Goal: Transaction & Acquisition: Download file/media

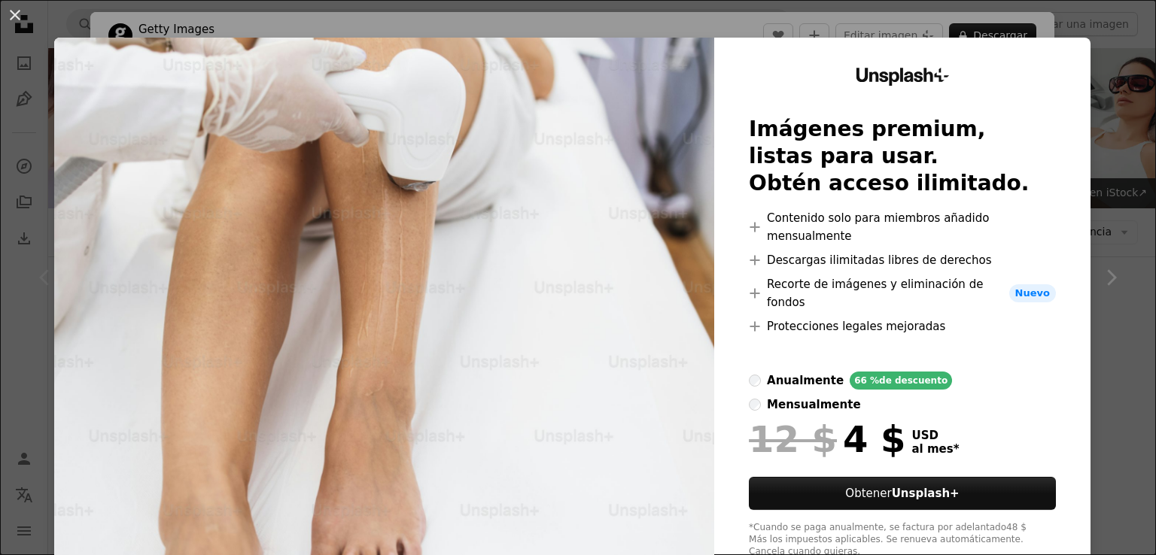
scroll to position [376, 0]
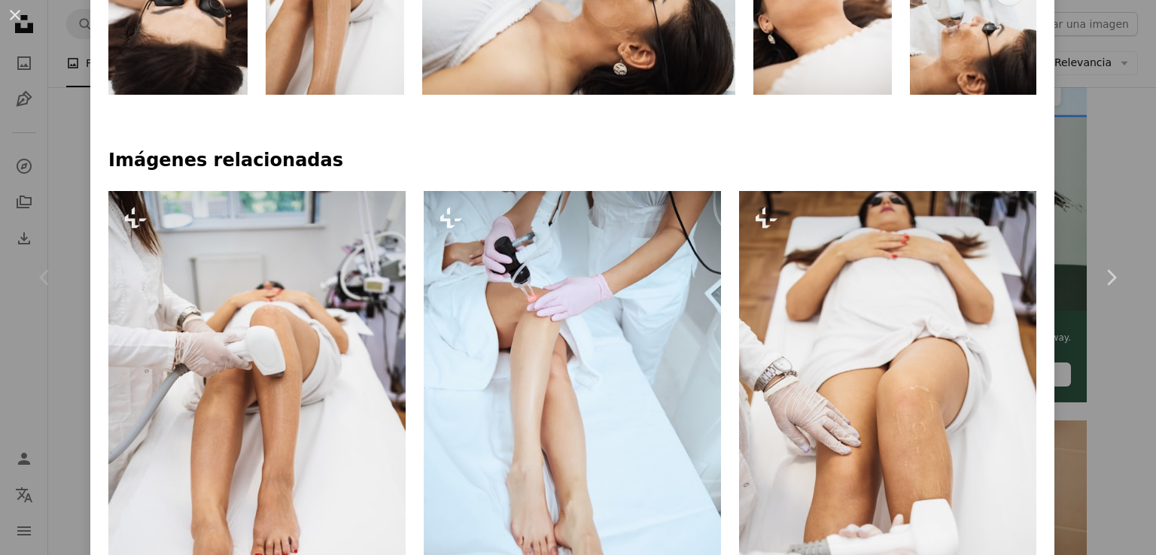
scroll to position [978, 0]
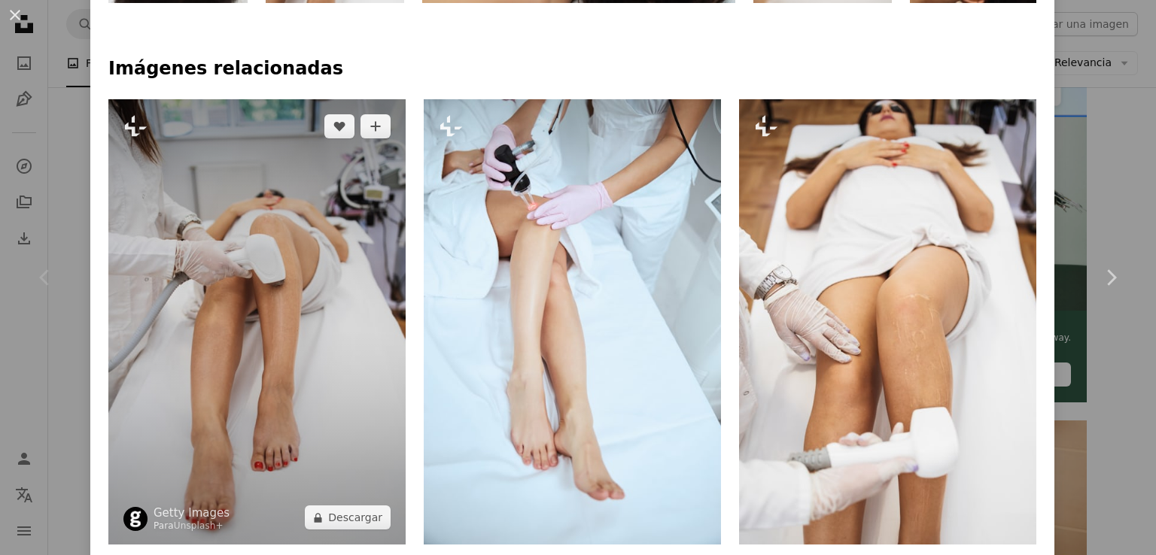
click at [208, 326] on img at bounding box center [256, 322] width 297 height 446
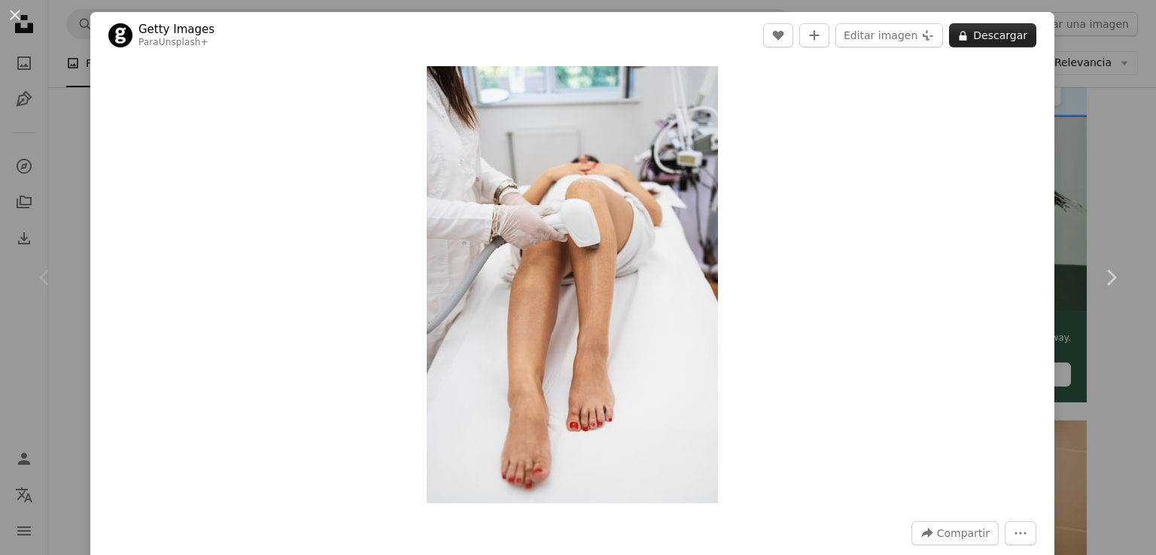
click at [976, 43] on button "A lock Descargar" at bounding box center [992, 35] width 87 height 24
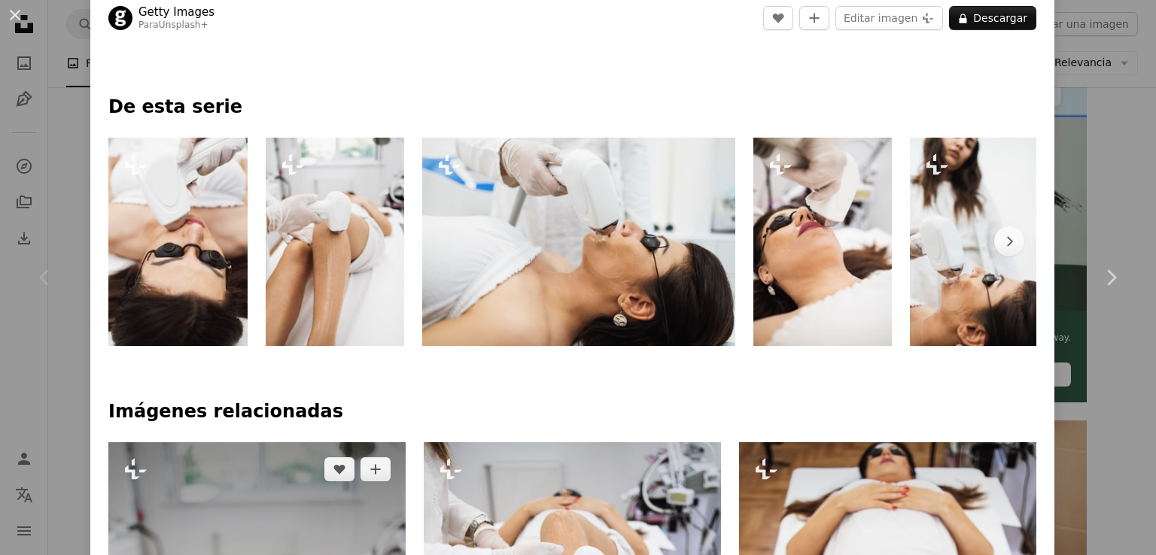
scroll to position [452, 0]
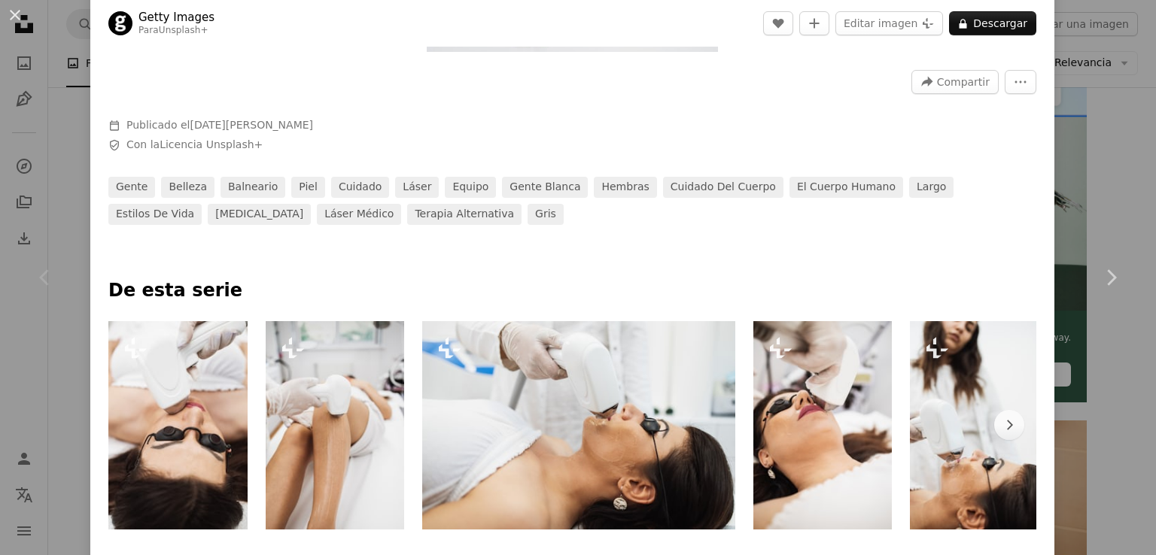
click at [353, 421] on img at bounding box center [335, 425] width 139 height 208
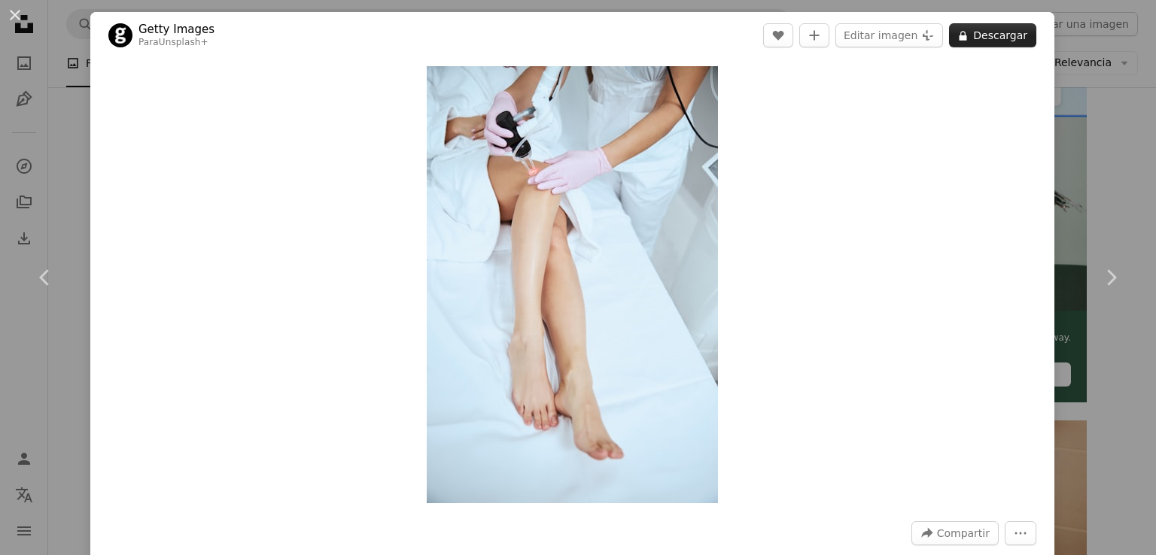
click at [981, 34] on button "A lock Descargar" at bounding box center [992, 35] width 87 height 24
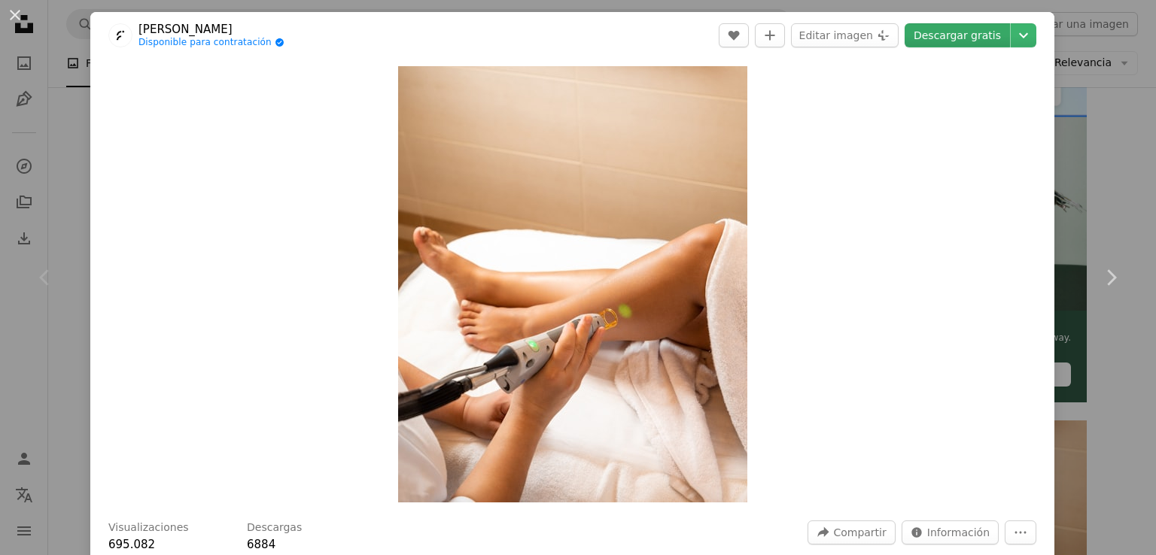
click at [933, 37] on link "Descargar gratis" at bounding box center [957, 35] width 105 height 24
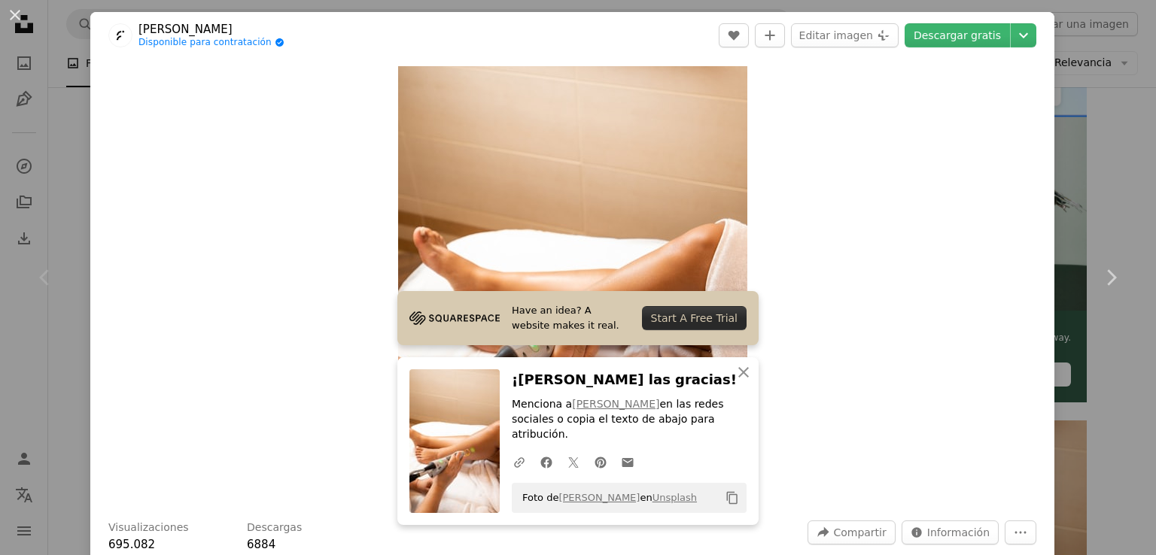
click at [727, 497] on icon "Copiar al portapapeles" at bounding box center [732, 498] width 11 height 13
click at [812, 241] on div "Zoom in" at bounding box center [572, 285] width 964 height 452
click at [738, 378] on icon "button" at bounding box center [743, 372] width 11 height 11
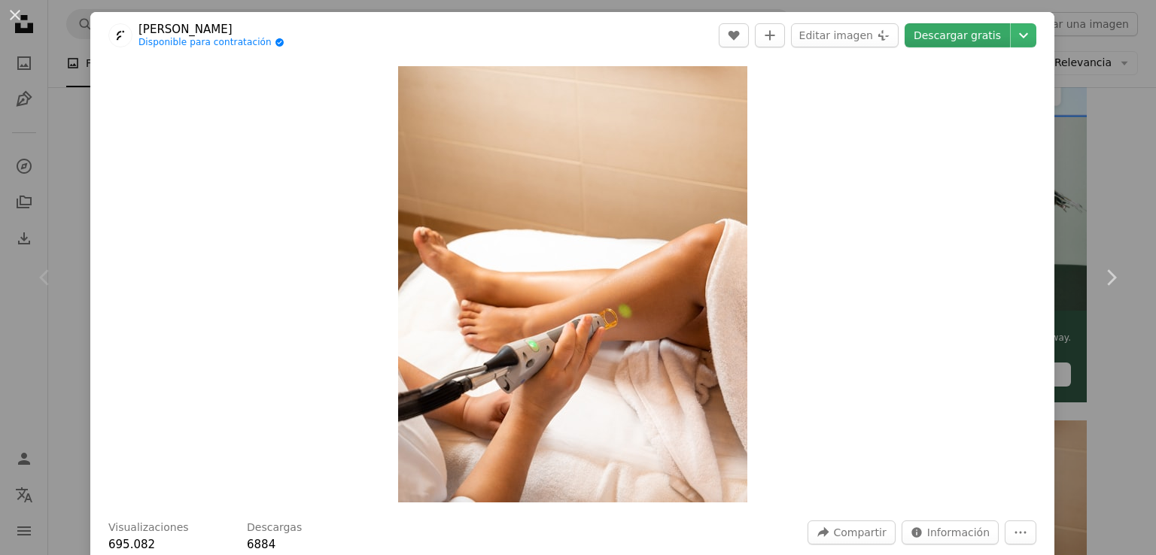
click at [947, 40] on link "Descargar gratis" at bounding box center [957, 35] width 105 height 24
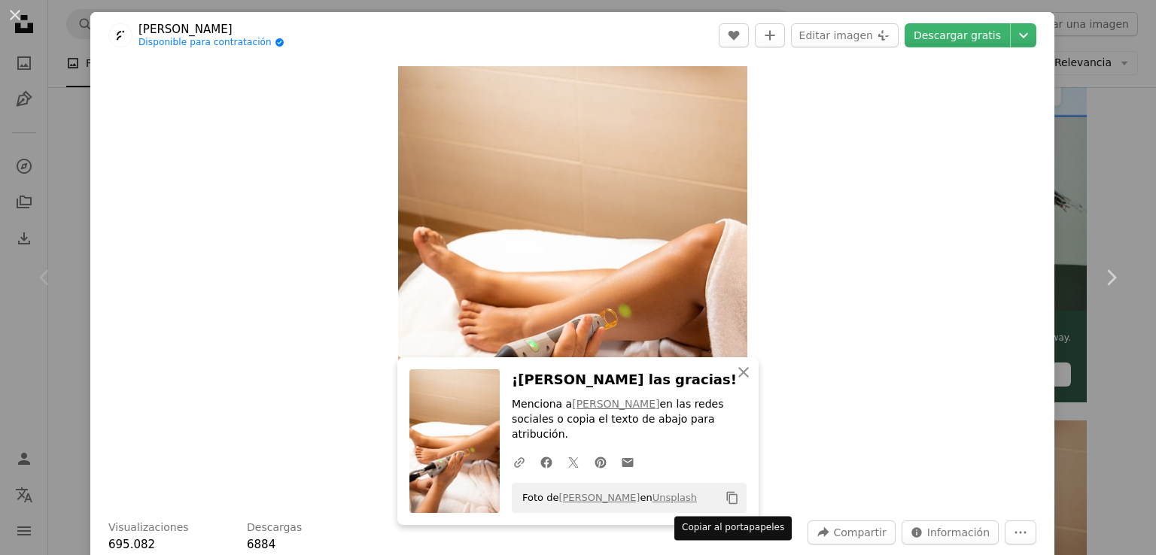
click at [734, 498] on button "Copy content" at bounding box center [732, 498] width 26 height 26
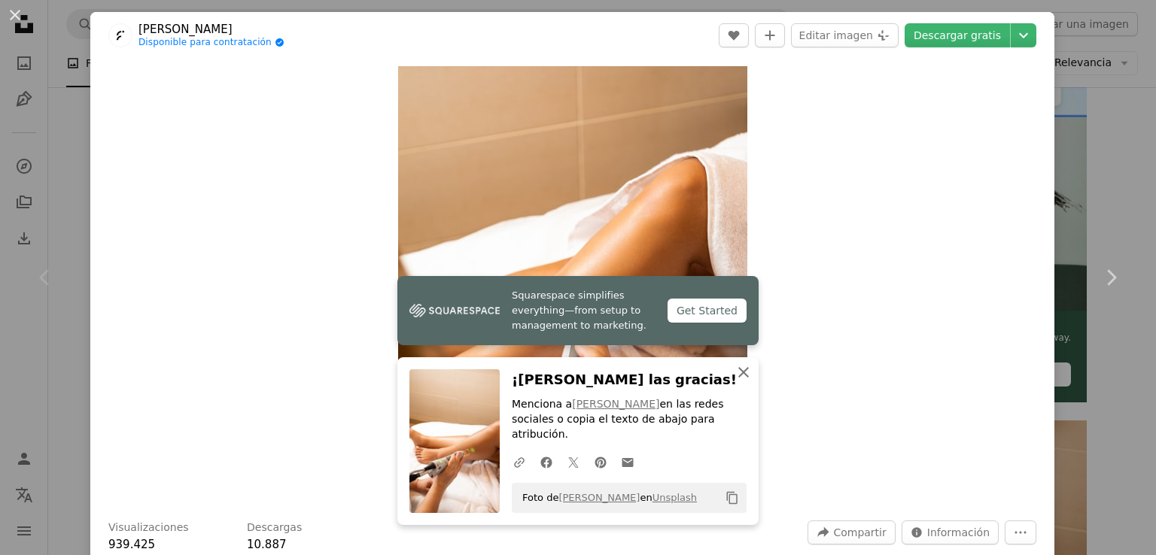
click at [746, 382] on icon "An X shape" at bounding box center [743, 372] width 18 height 18
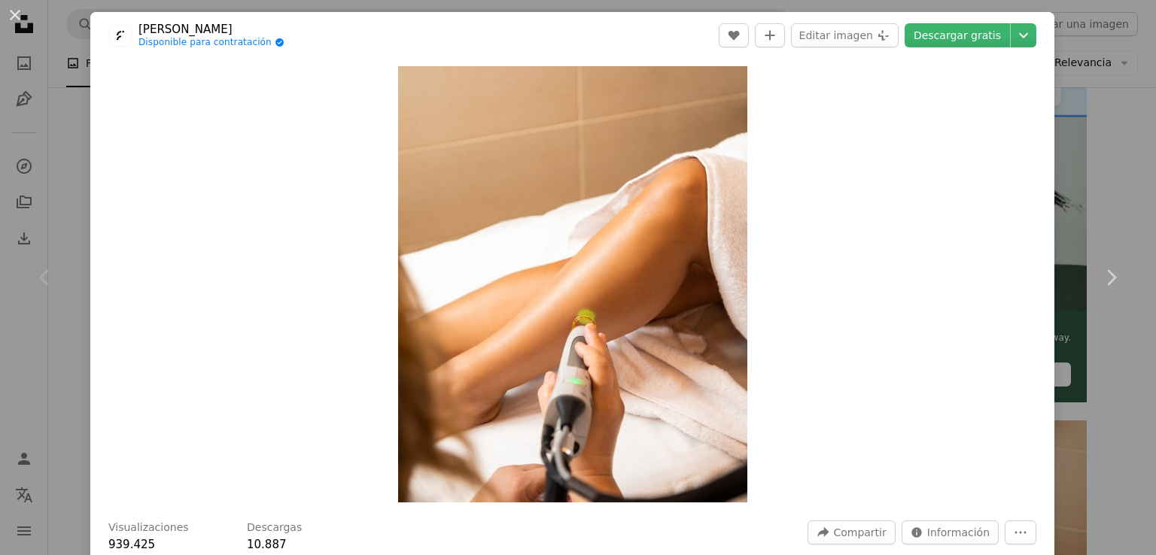
click at [876, 385] on div "Zoom in" at bounding box center [572, 285] width 964 height 452
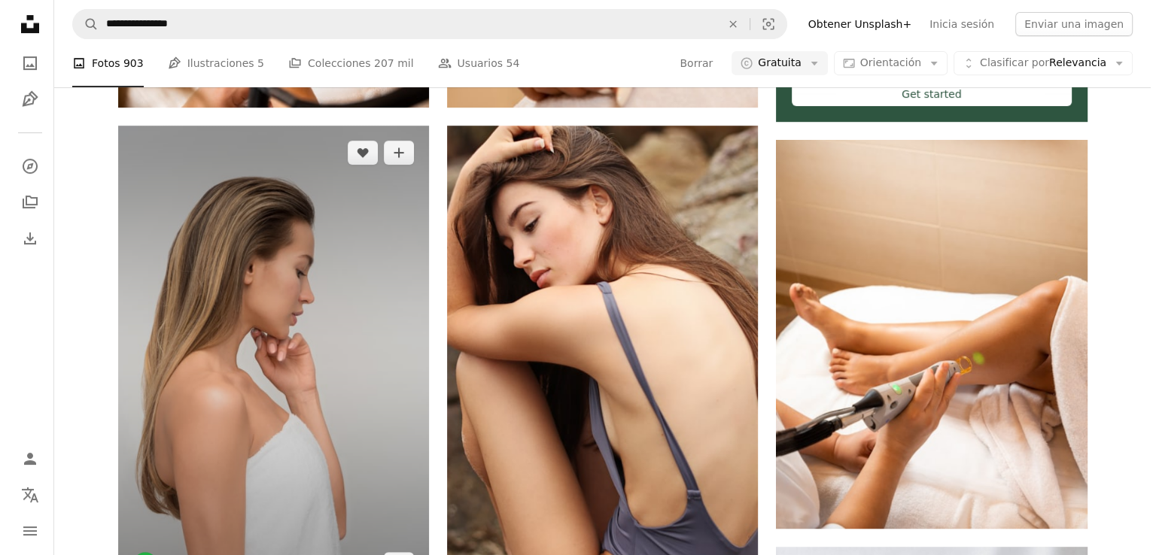
scroll to position [753, 0]
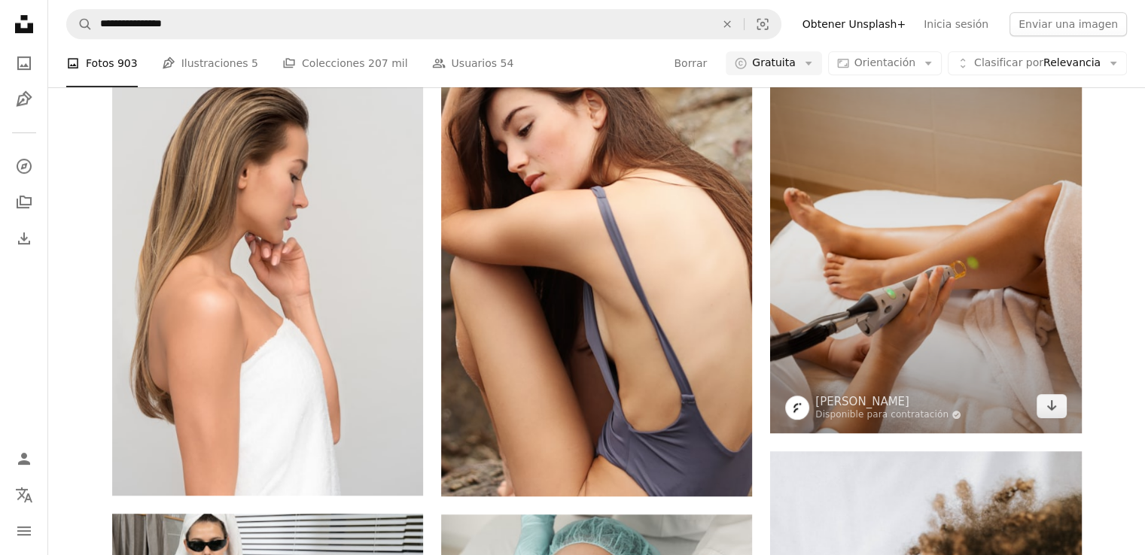
click at [874, 254] on img at bounding box center [925, 238] width 311 height 389
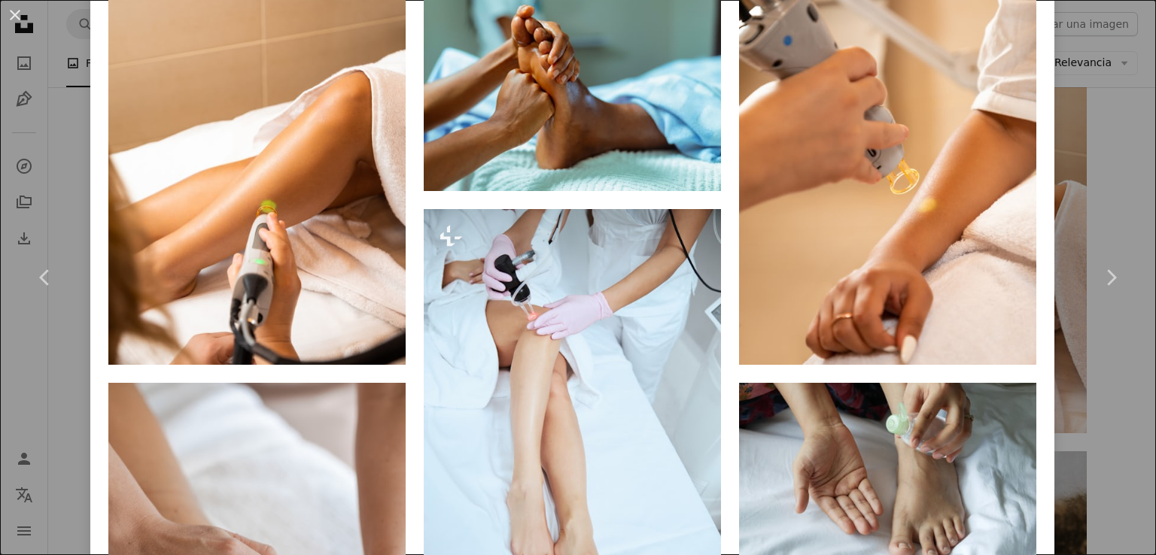
scroll to position [677, 0]
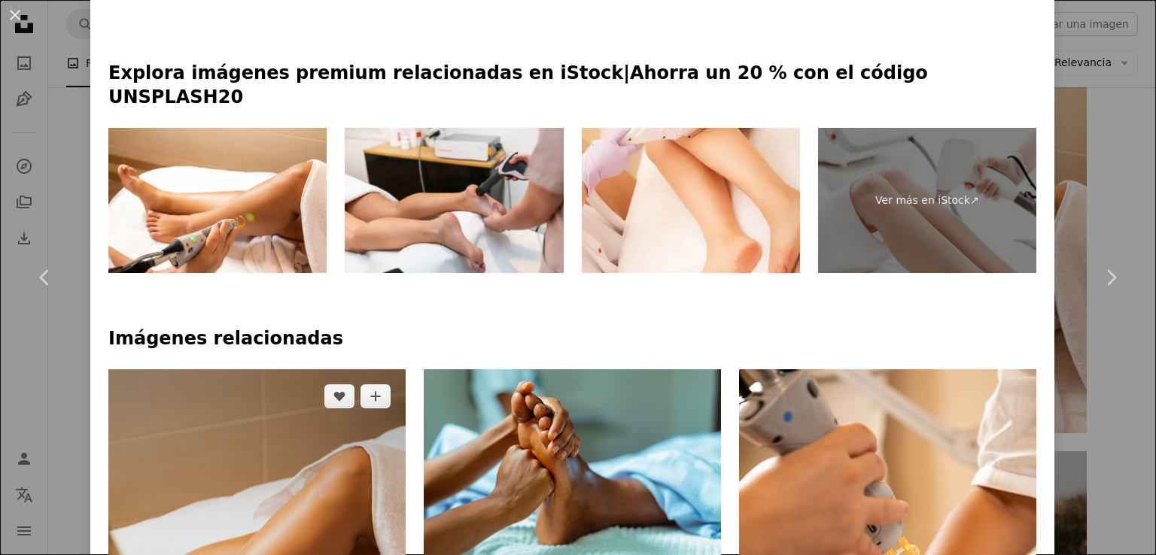
click at [275, 431] on img at bounding box center [256, 555] width 297 height 372
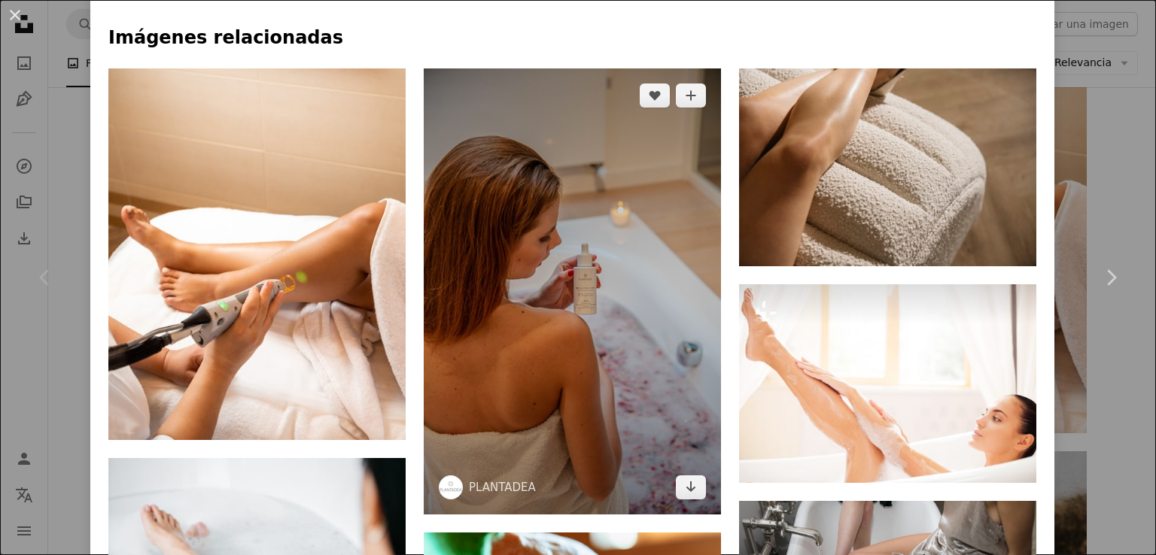
scroll to position [602, 0]
